Goal: Task Accomplishment & Management: Use online tool/utility

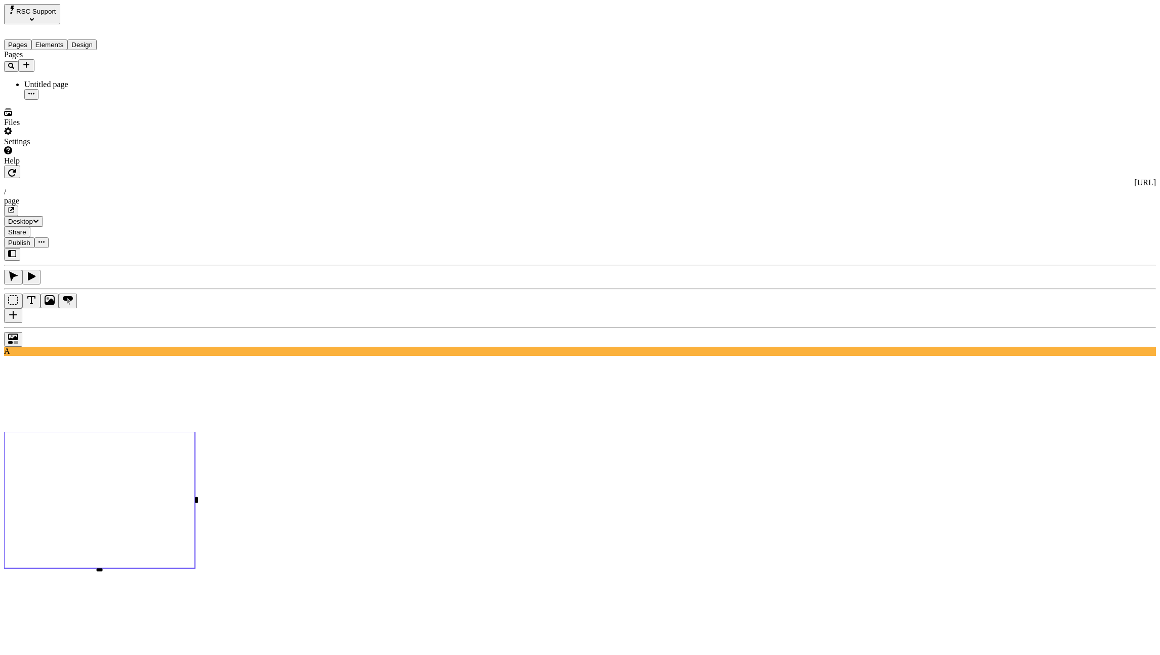
click at [20, 166] on button "button" at bounding box center [12, 172] width 16 height 13
click at [195, 432] on use at bounding box center [99, 500] width 191 height 137
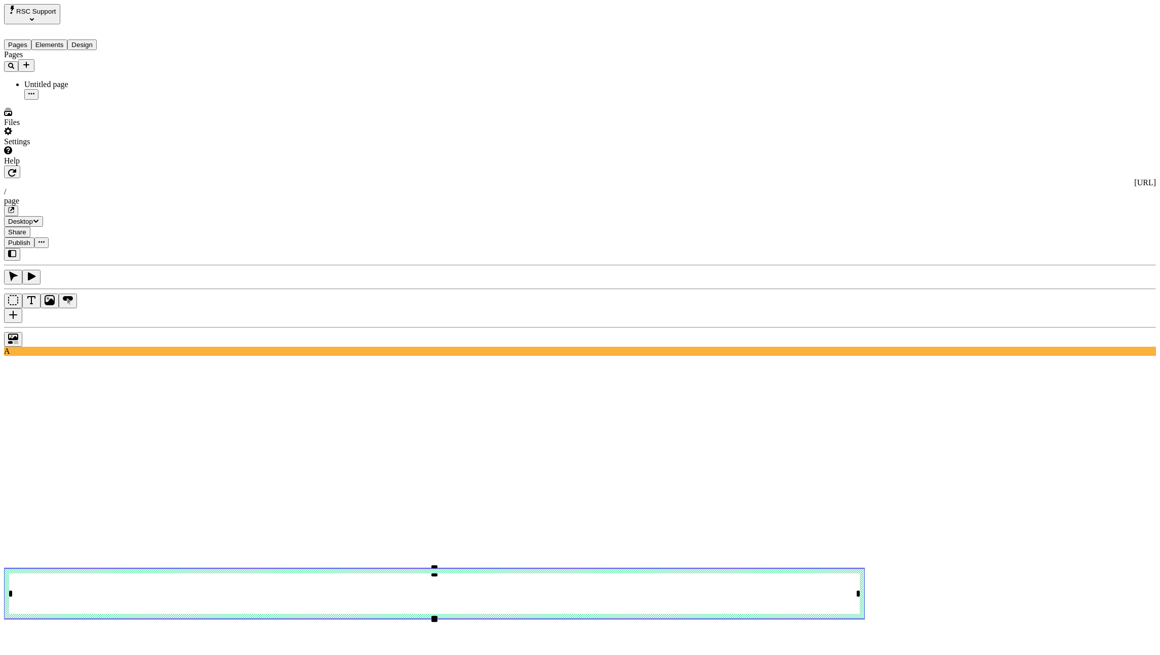
type input "target"
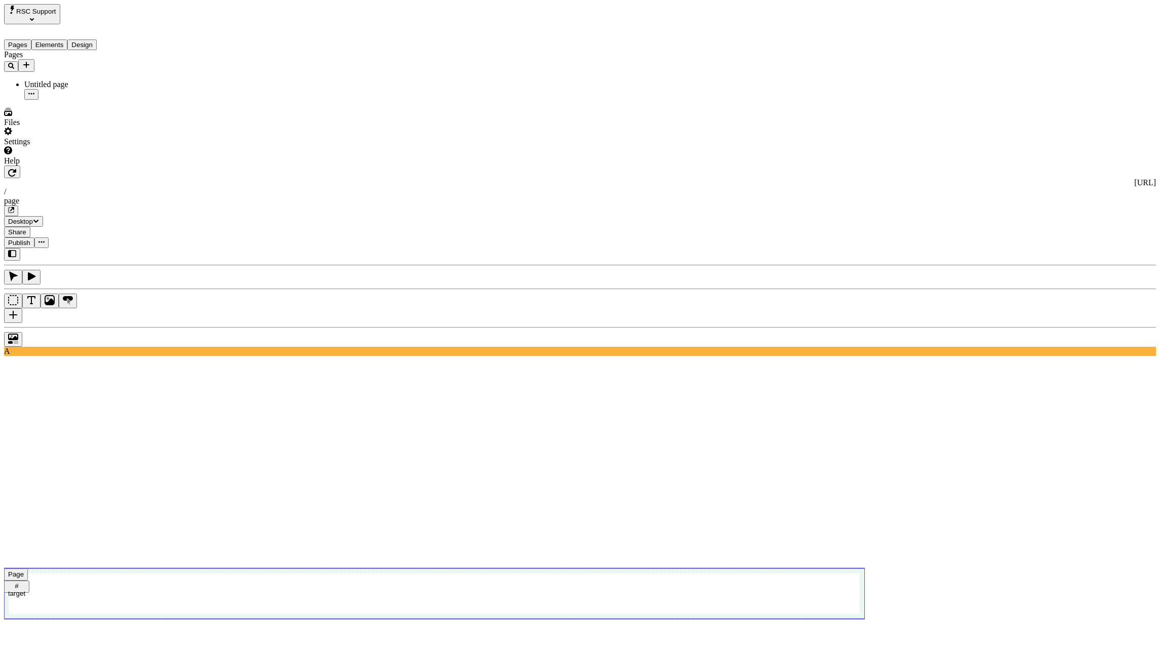
click at [829, 568] on use at bounding box center [434, 593] width 861 height 51
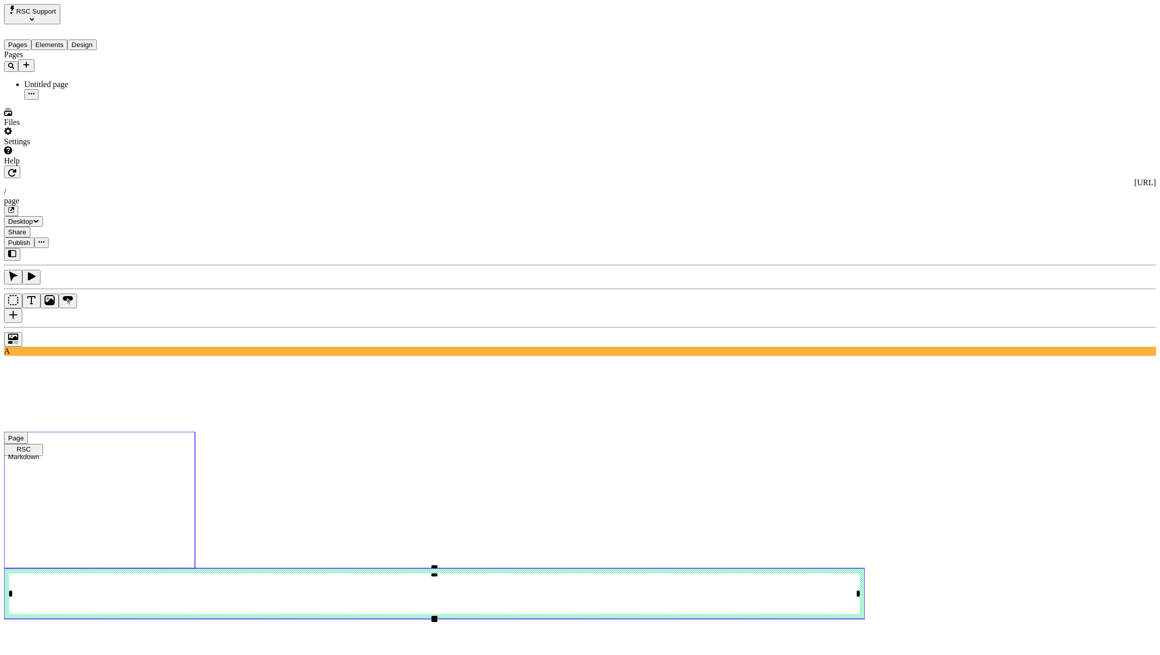
click at [195, 432] on use at bounding box center [99, 500] width 191 height 137
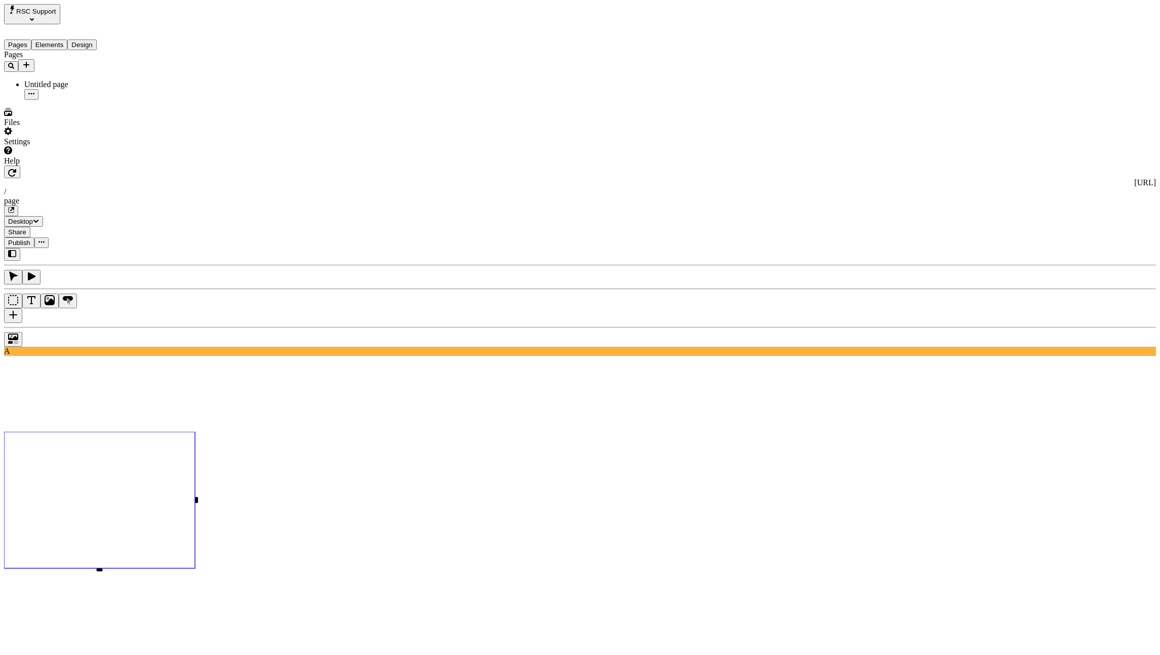
click at [1082, 219] on div "Scroll to element" at bounding box center [1099, 214] width 109 height 9
click at [1069, 193] on div "target" at bounding box center [1099, 188] width 109 height 9
type input "target"
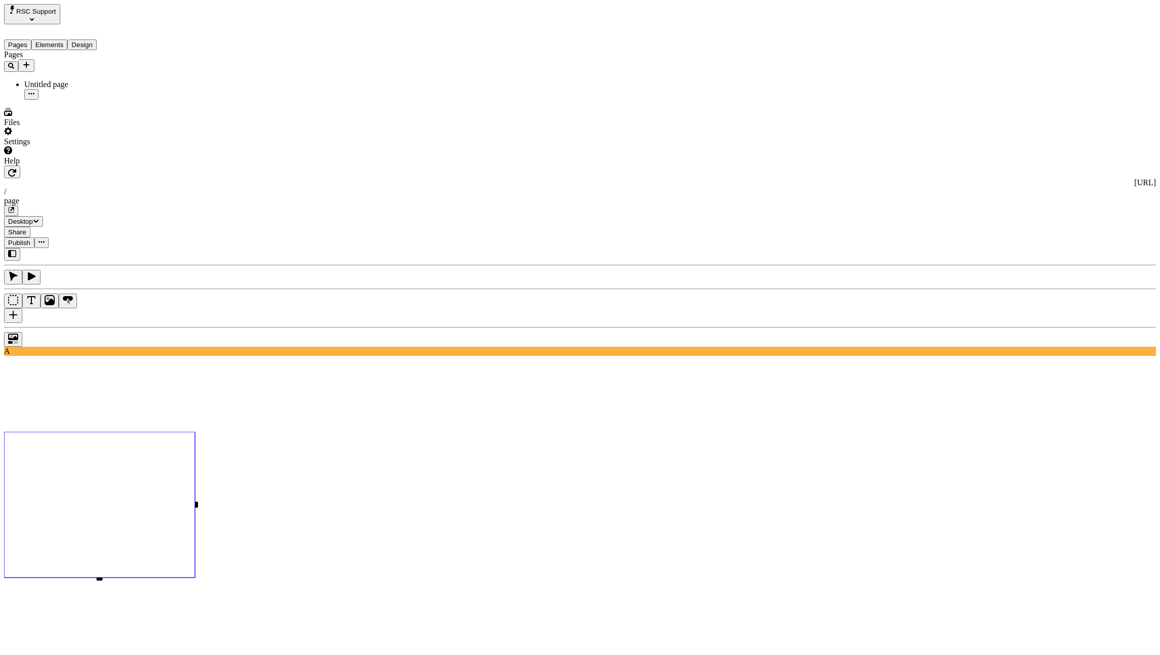
click at [16, 169] on icon "button" at bounding box center [12, 173] width 8 height 8
click at [195, 432] on use at bounding box center [99, 505] width 191 height 146
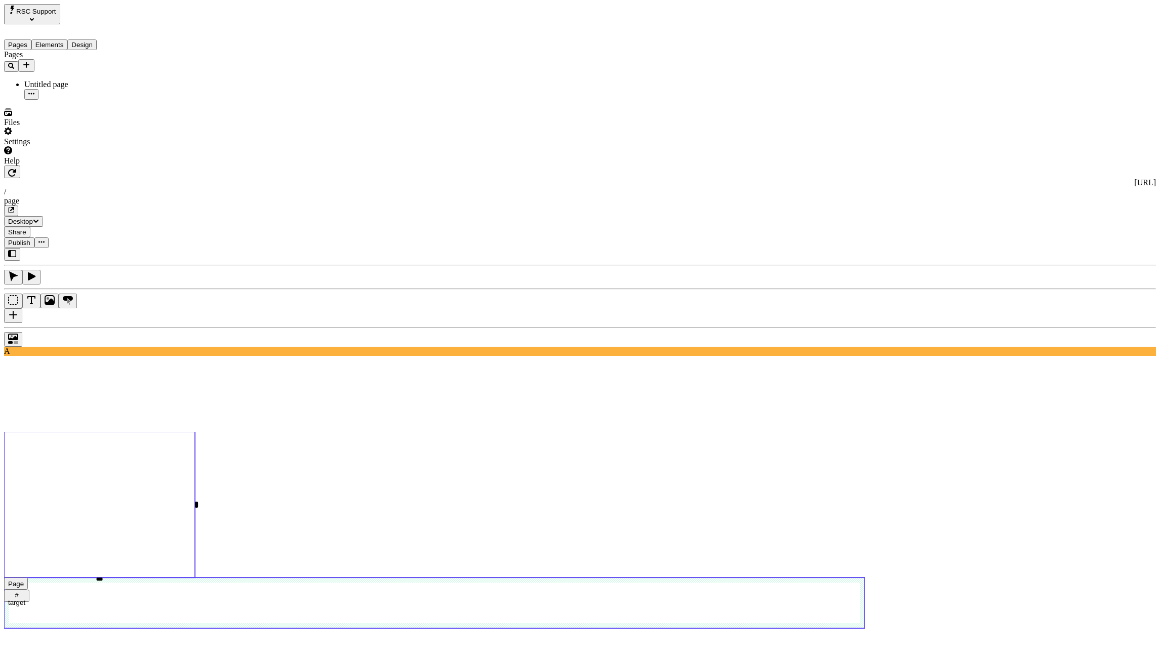
click at [267, 578] on use at bounding box center [434, 603] width 861 height 51
type input "target"
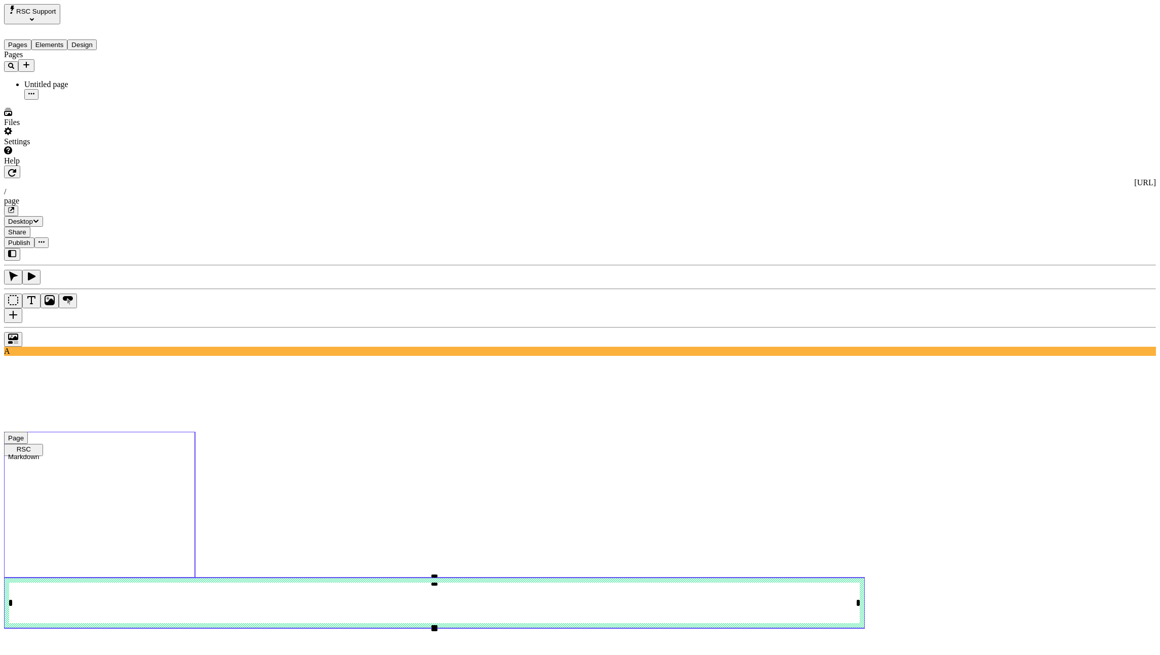
click at [195, 432] on use at bounding box center [99, 505] width 191 height 146
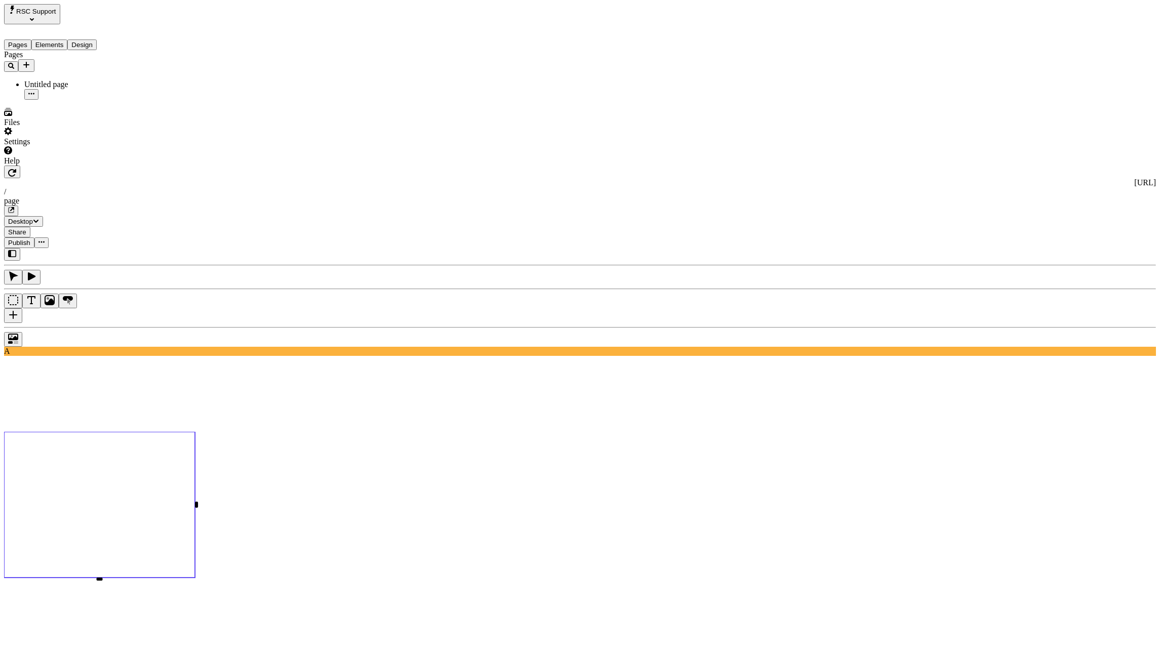
click at [16, 169] on icon "button" at bounding box center [12, 173] width 8 height 8
click at [195, 432] on use at bounding box center [99, 505] width 191 height 146
click at [20, 166] on button "button" at bounding box center [12, 172] width 16 height 13
click at [16, 169] on icon "button" at bounding box center [12, 173] width 8 height 8
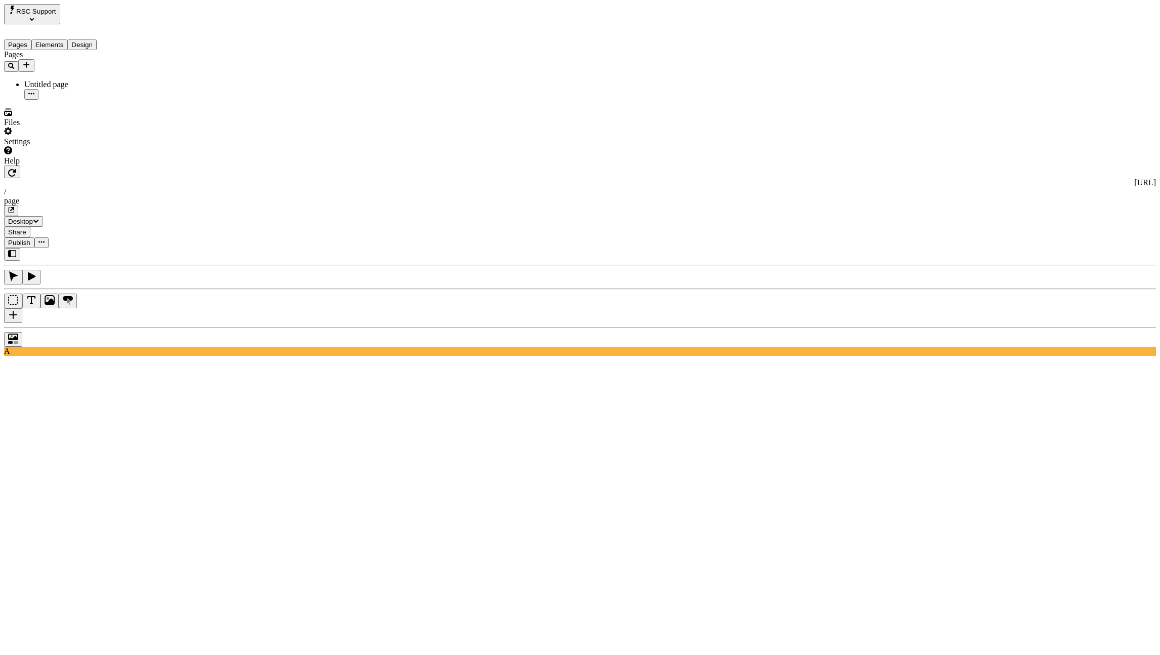
click at [34, 59] on button "Add new" at bounding box center [26, 65] width 16 height 13
click at [145, 75] on icon at bounding box center [141, 75] width 8 height 8
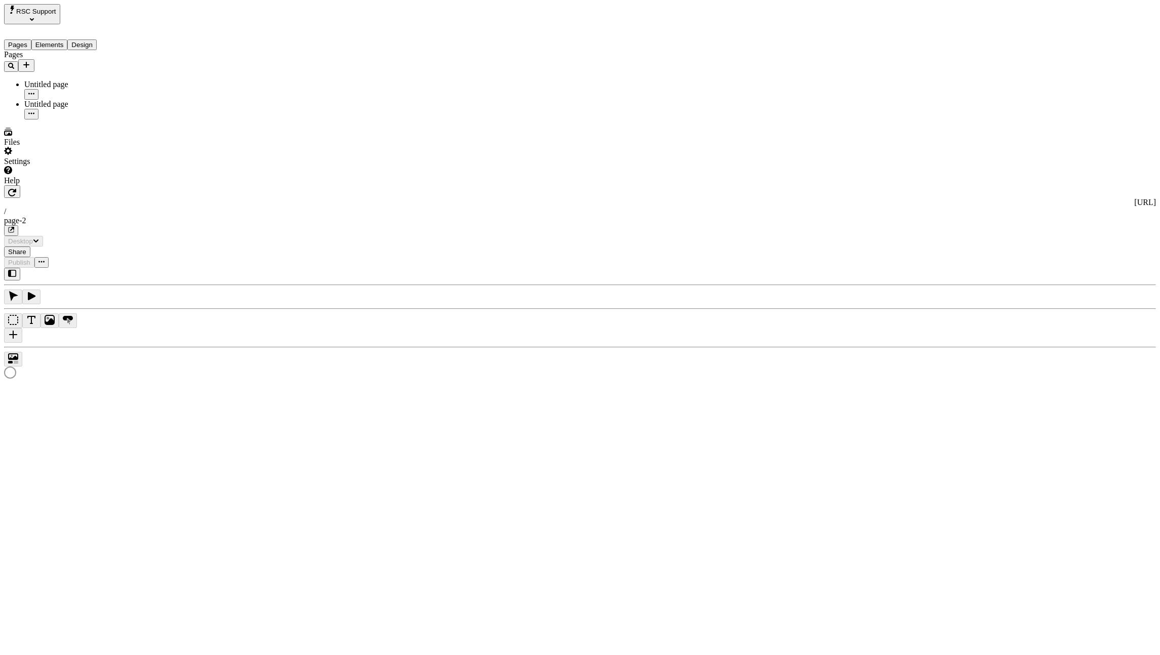
type input "/page-2"
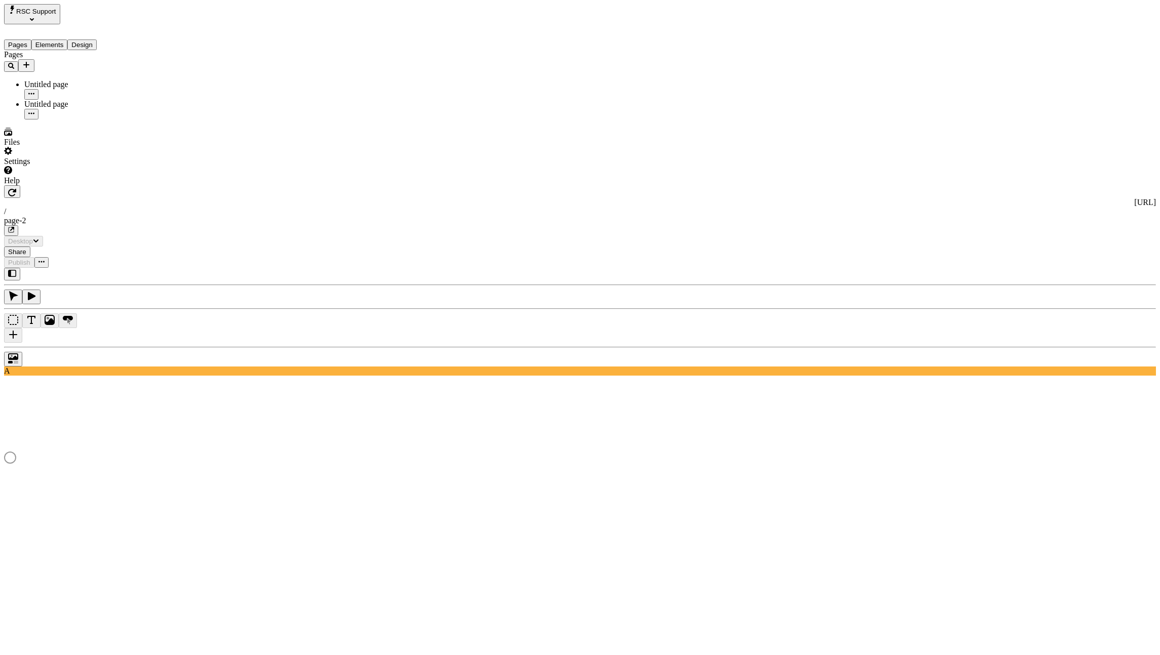
click at [90, 100] on div "Untitled page" at bounding box center [84, 110] width 120 height 20
click at [195, 452] on use at bounding box center [99, 525] width 191 height 146
click at [1084, 171] on div "Open page" at bounding box center [1099, 169] width 109 height 9
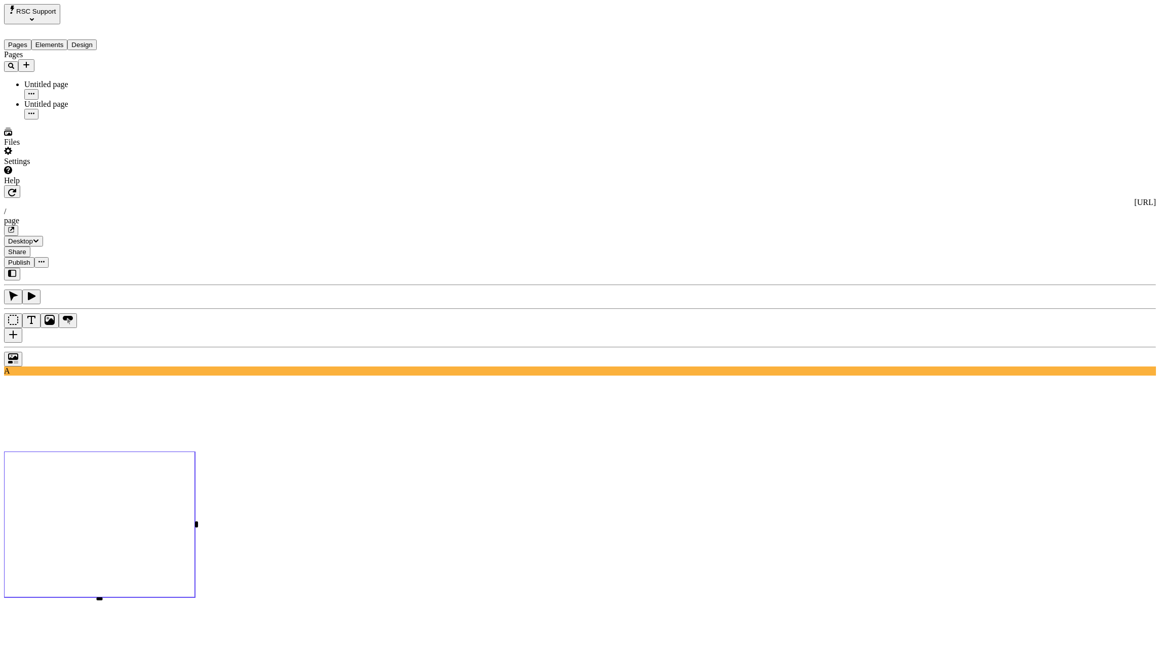
type input "p"
click at [38, 109] on button "button" at bounding box center [31, 114] width 14 height 11
click at [136, 97] on div "Rename" at bounding box center [151, 94] width 39 height 19
type input "page-rsc"
click at [49, 119] on div "Pages page-rsc Untitled page" at bounding box center [74, 84] width 140 height 69
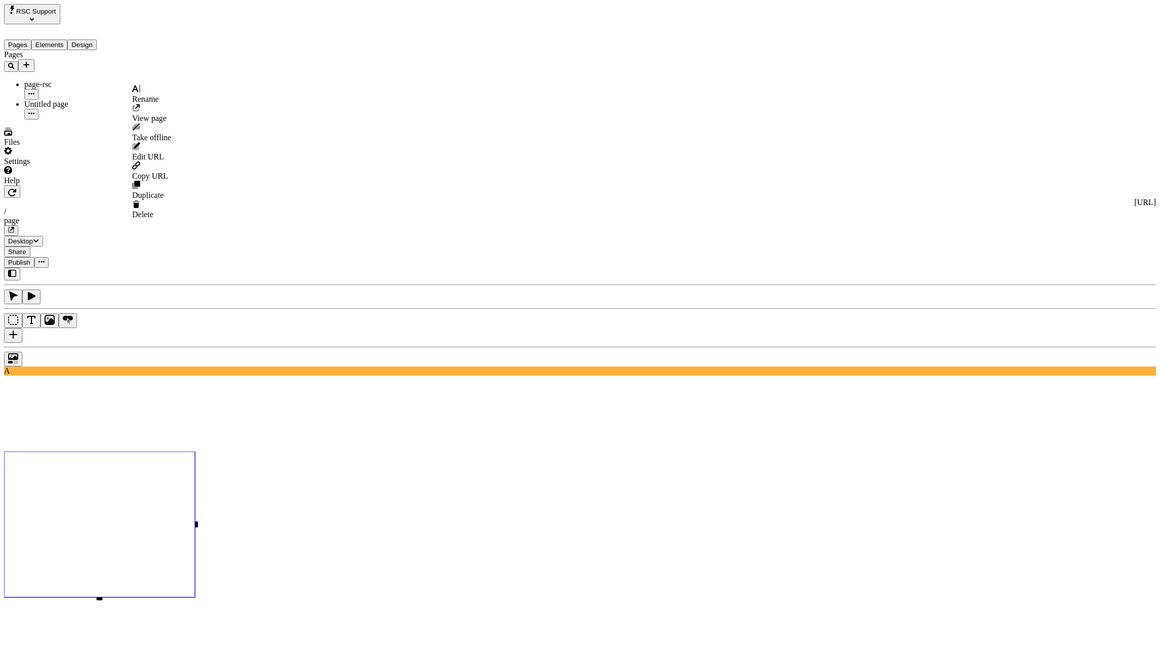
click at [34, 110] on icon "button" at bounding box center [31, 113] width 6 height 6
click at [138, 92] on icon at bounding box center [135, 88] width 6 height 7
type input "page"
click at [113, 119] on div "Pages page page-rsc" at bounding box center [74, 84] width 140 height 69
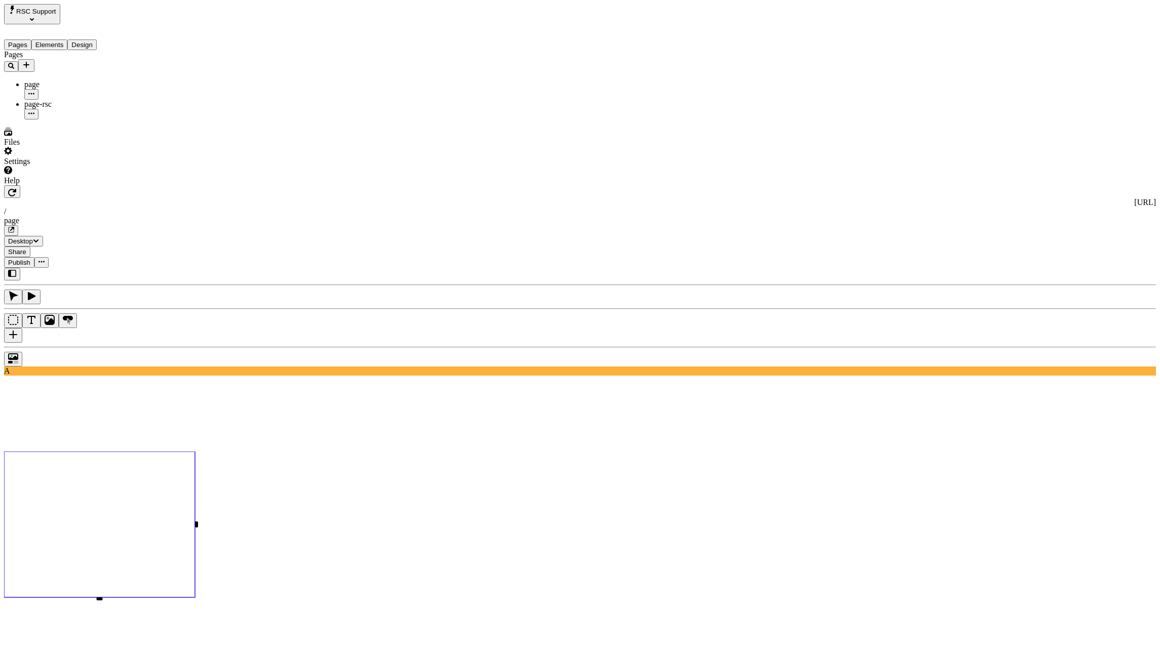
click at [1086, 191] on div "page" at bounding box center [1099, 193] width 109 height 19
type input "page"
click at [195, 452] on use at bounding box center [99, 525] width 191 height 146
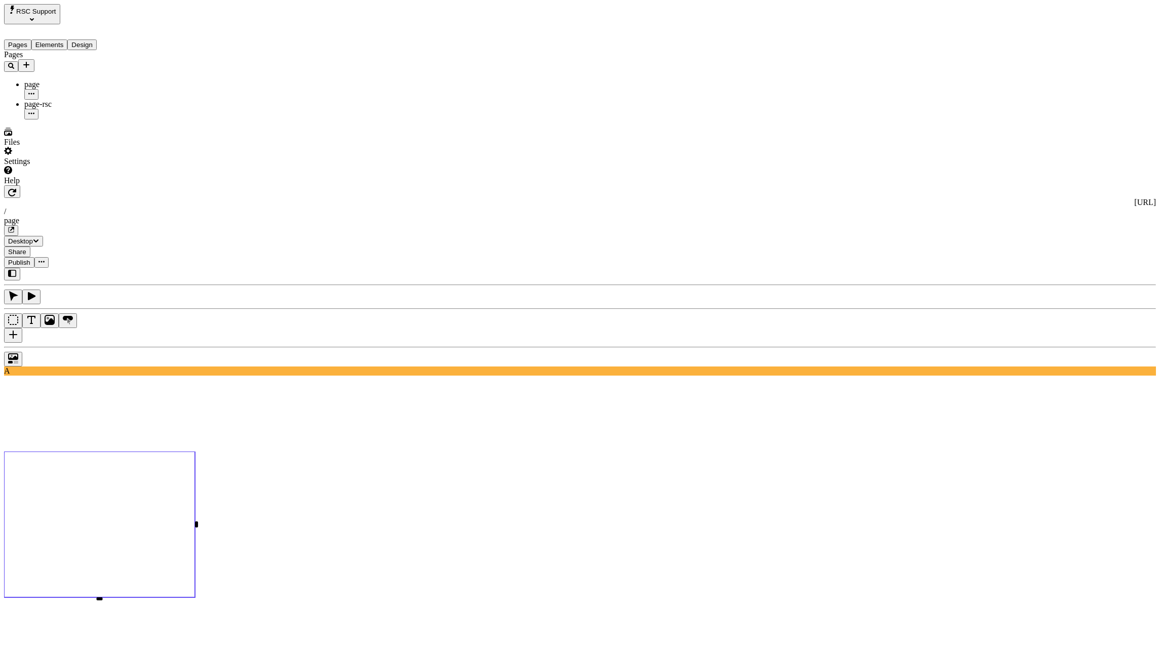
click at [16, 188] on icon "button" at bounding box center [12, 192] width 8 height 8
click at [195, 452] on use at bounding box center [99, 525] width 191 height 146
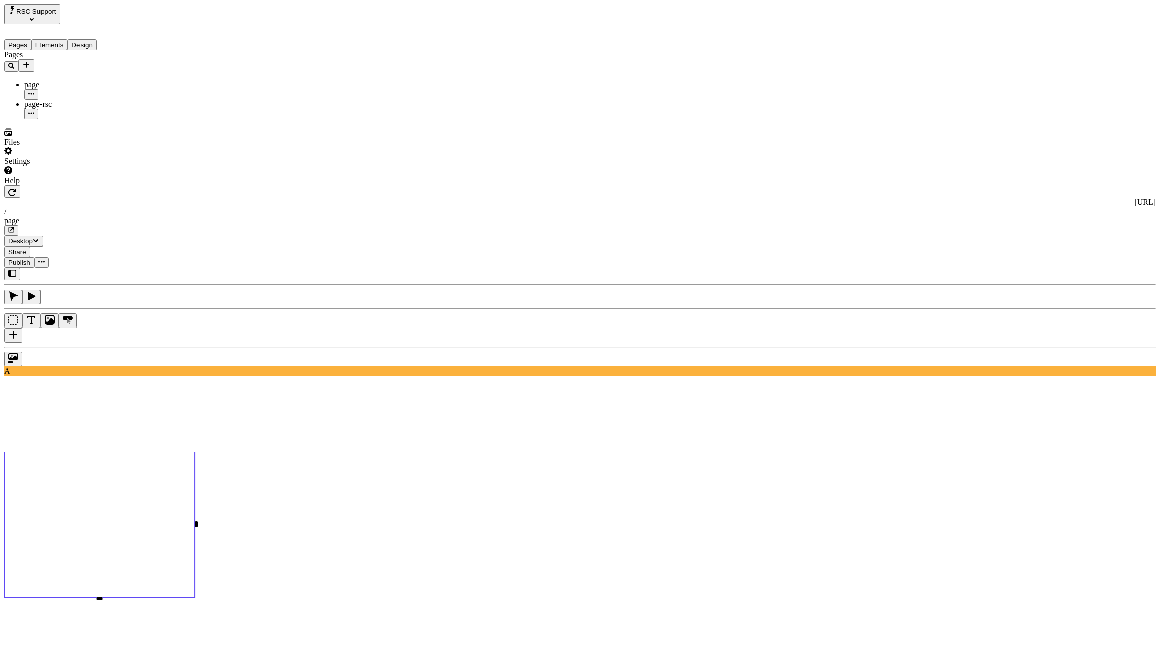
type input "41%"
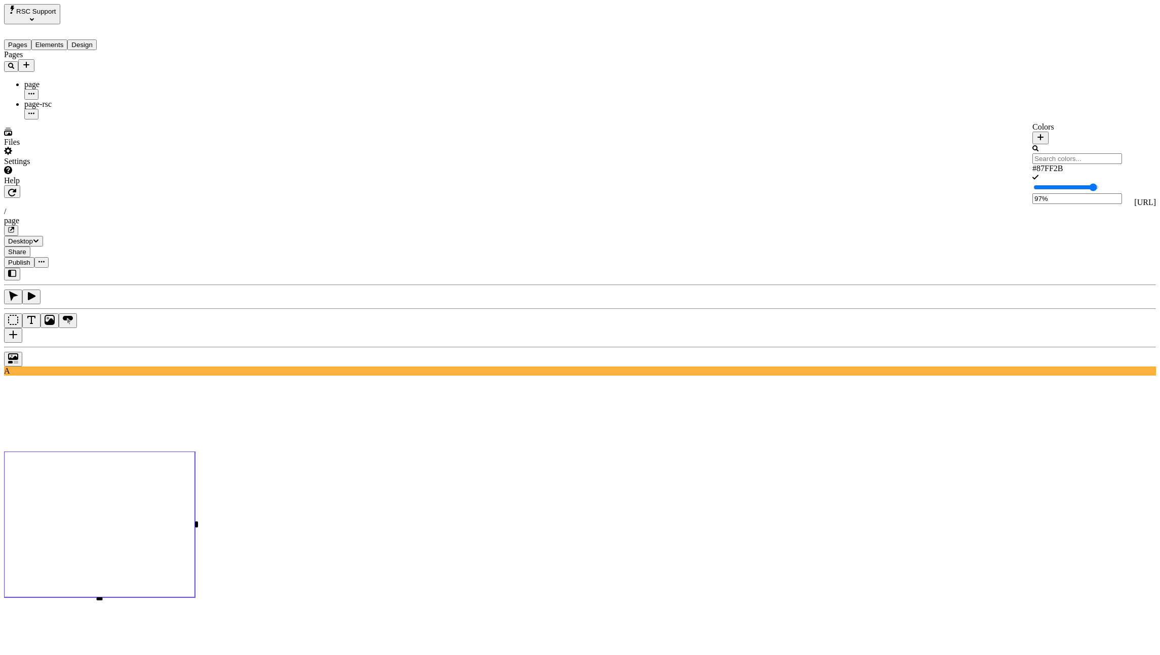
type input "100%"
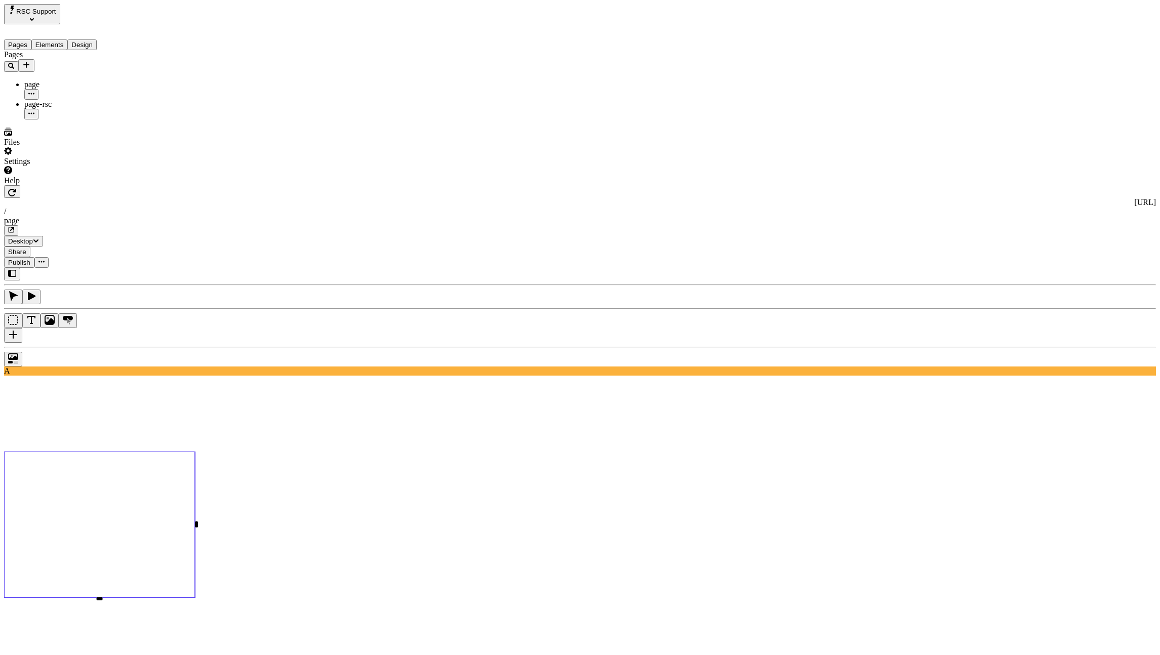
click at [1044, 133] on icon "button" at bounding box center [1040, 137] width 8 height 8
type input "#0A228F"
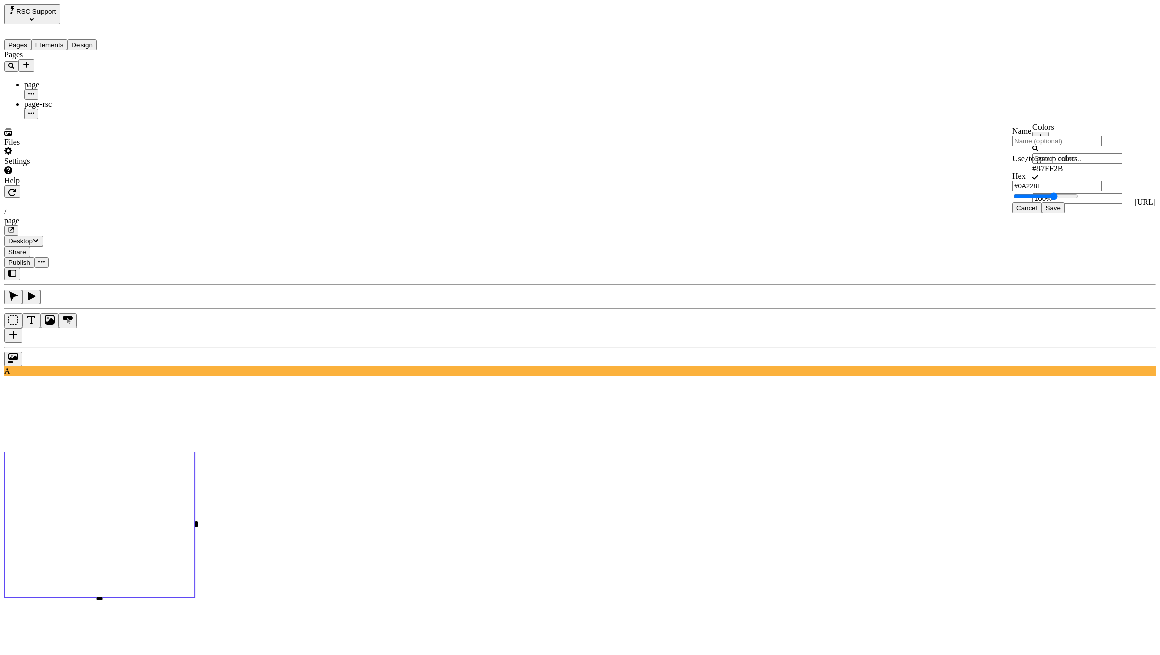
click at [1061, 212] on span "Save" at bounding box center [1052, 208] width 15 height 8
click at [1076, 183] on div "#87FF2B" at bounding box center [1077, 186] width 90 height 9
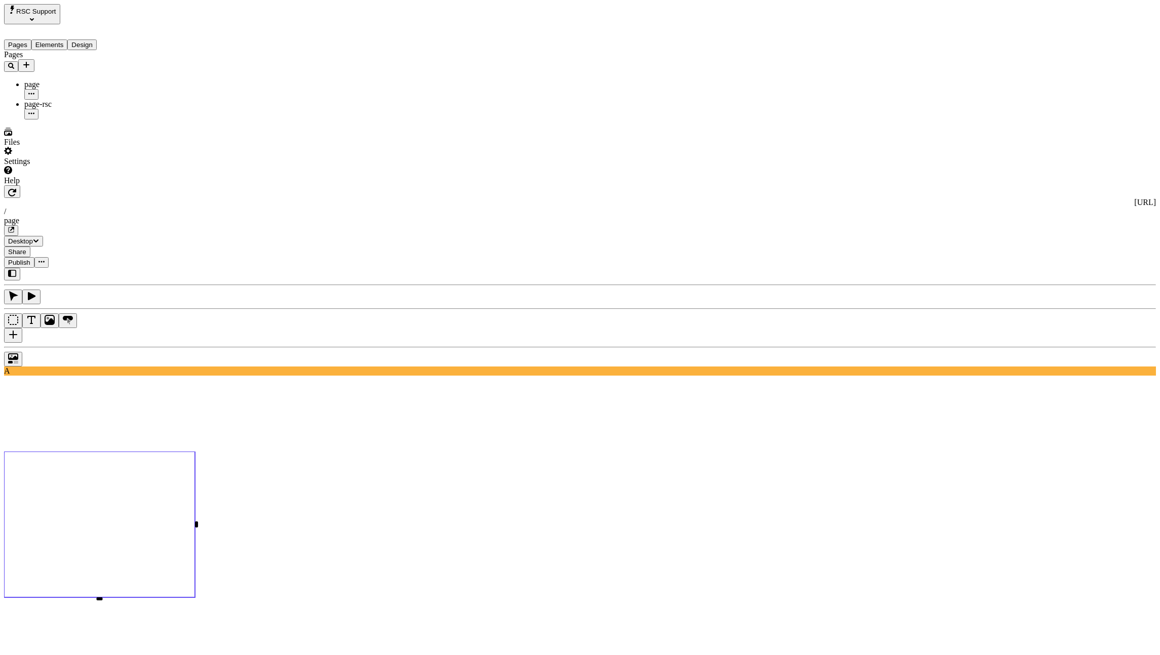
click at [195, 452] on rect at bounding box center [99, 525] width 191 height 146
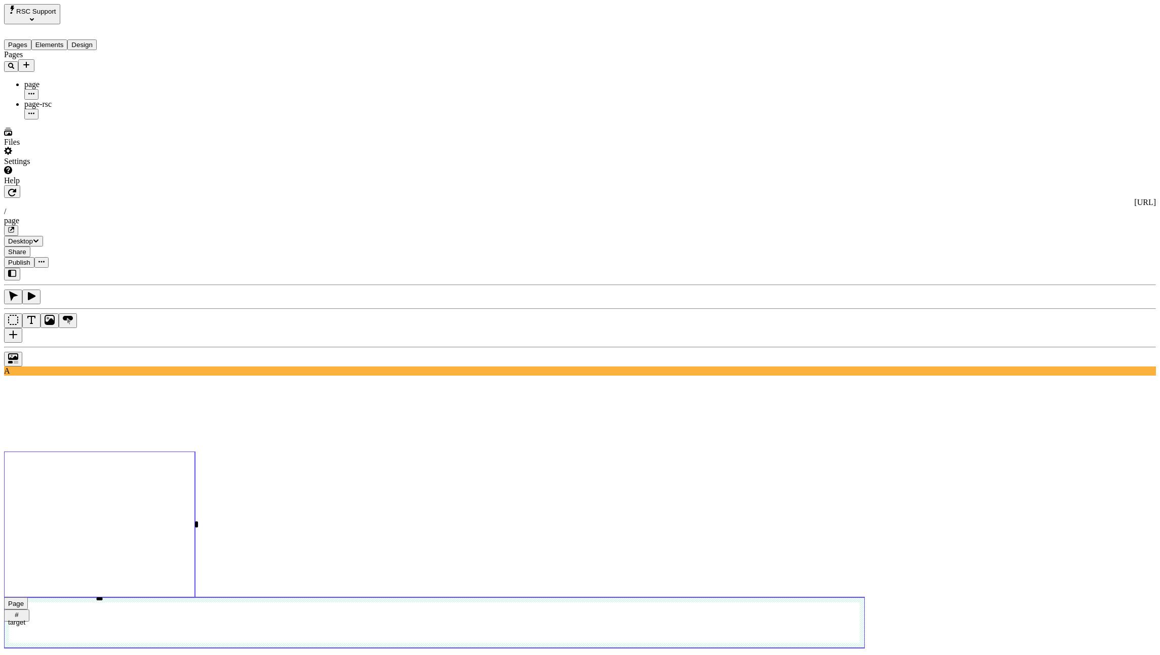
click at [303, 597] on use at bounding box center [434, 622] width 861 height 51
type input "target"
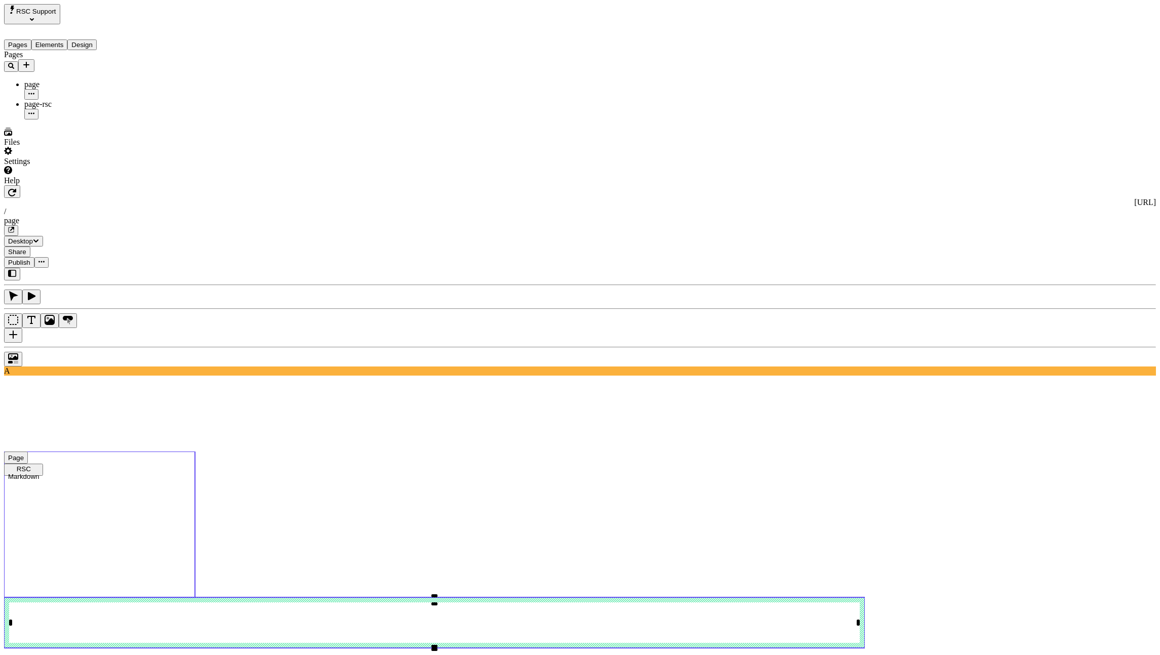
click at [195, 452] on use at bounding box center [99, 525] width 191 height 146
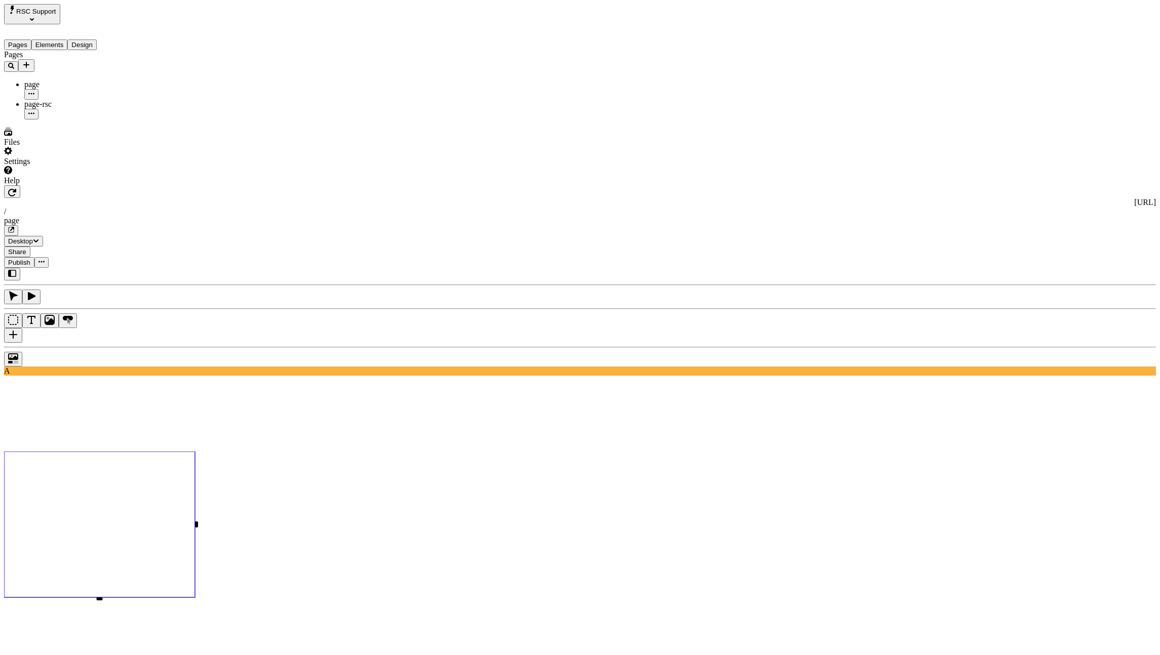
click at [1081, 210] on div "Call phone" at bounding box center [1099, 205] width 109 height 9
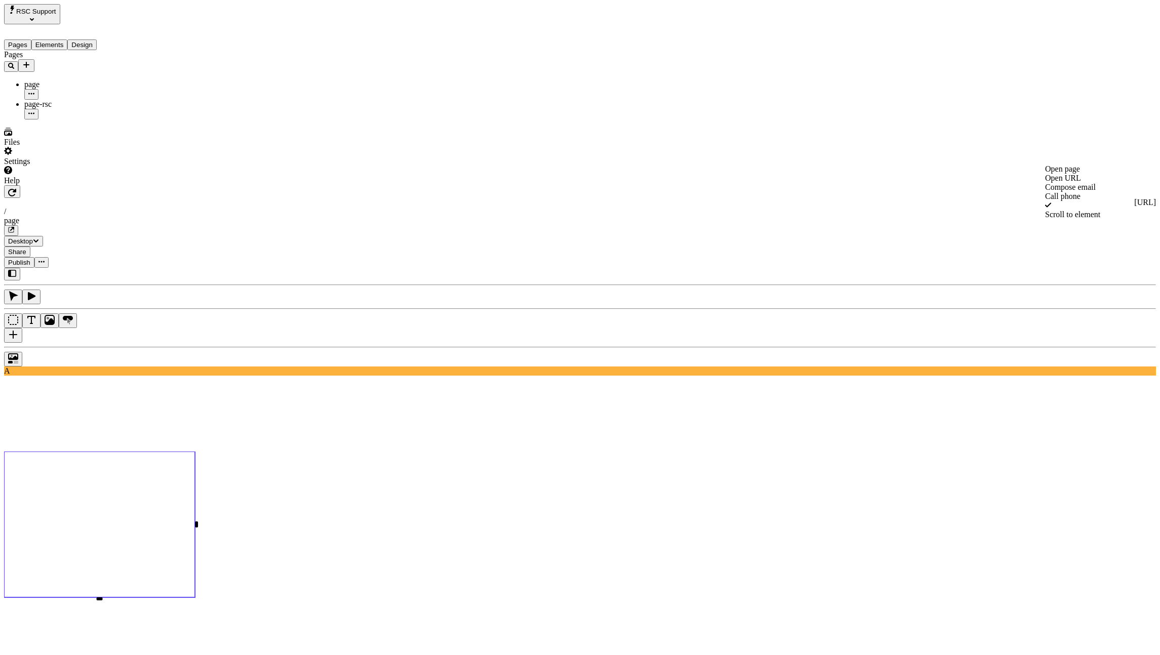
click at [1083, 219] on div "Scroll to element" at bounding box center [1099, 214] width 109 height 9
click at [1072, 193] on div "target" at bounding box center [1099, 188] width 109 height 9
type input "target"
